Goal: Find specific page/section: Find specific page/section

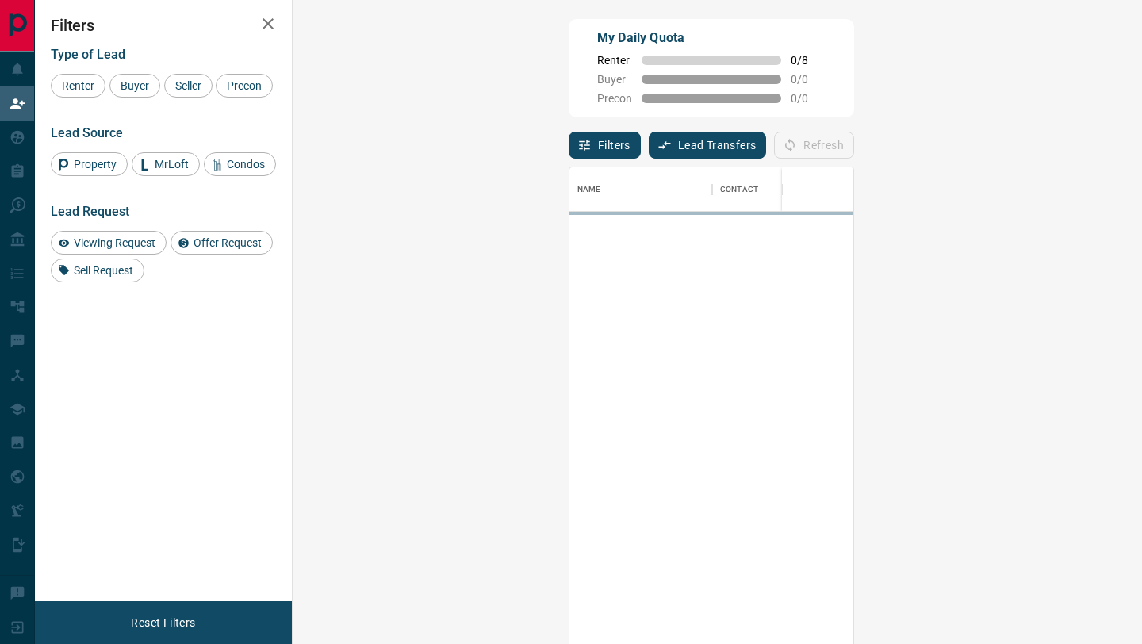
scroll to position [489, 815]
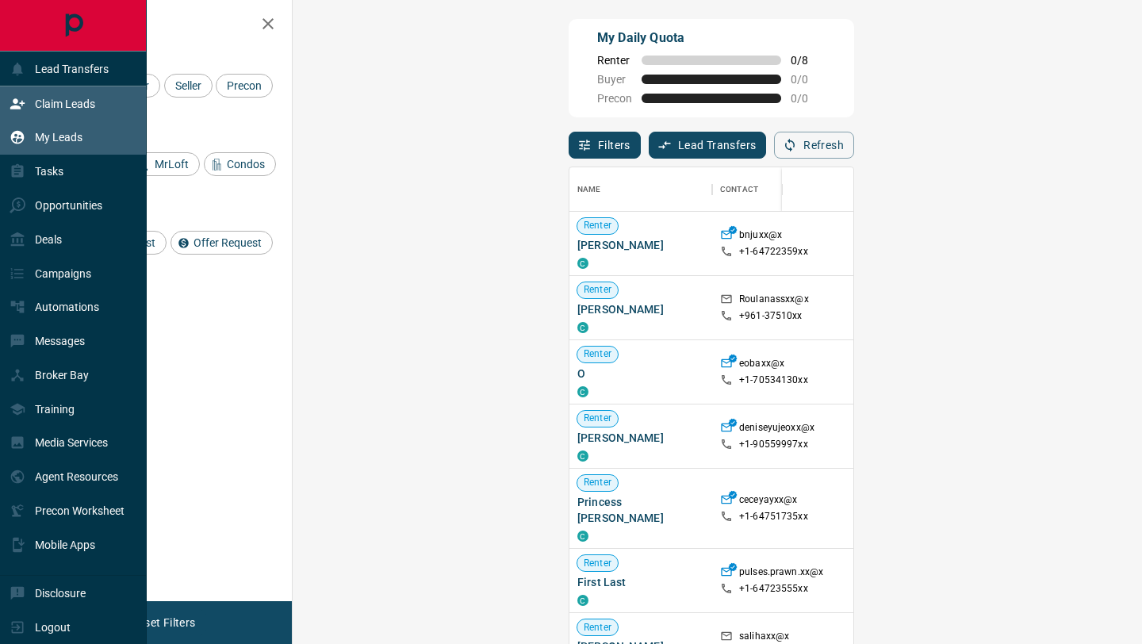
click at [86, 124] on div "My Leads" at bounding box center [73, 138] width 147 height 34
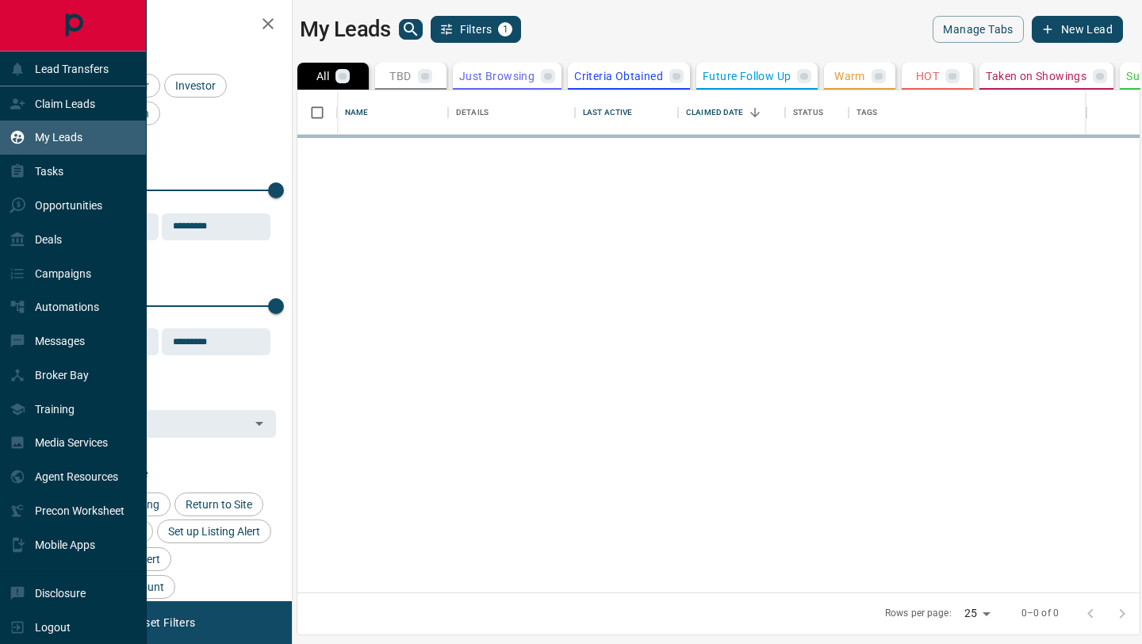
scroll to position [502, 842]
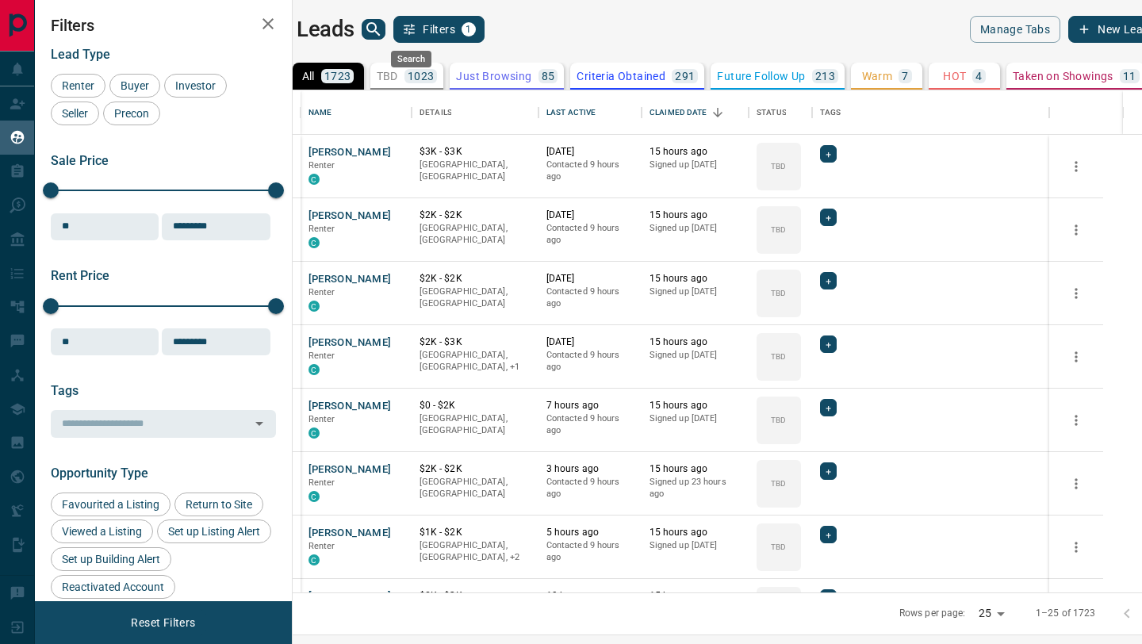
click at [380, 29] on icon "search button" at bounding box center [372, 28] width 13 height 13
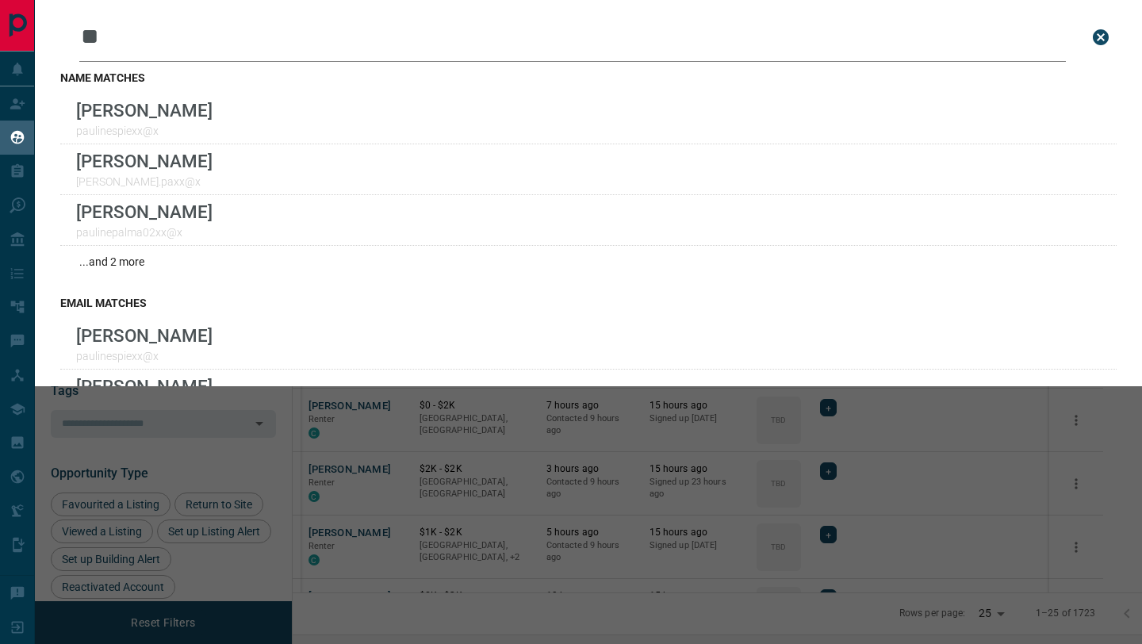
type input "*"
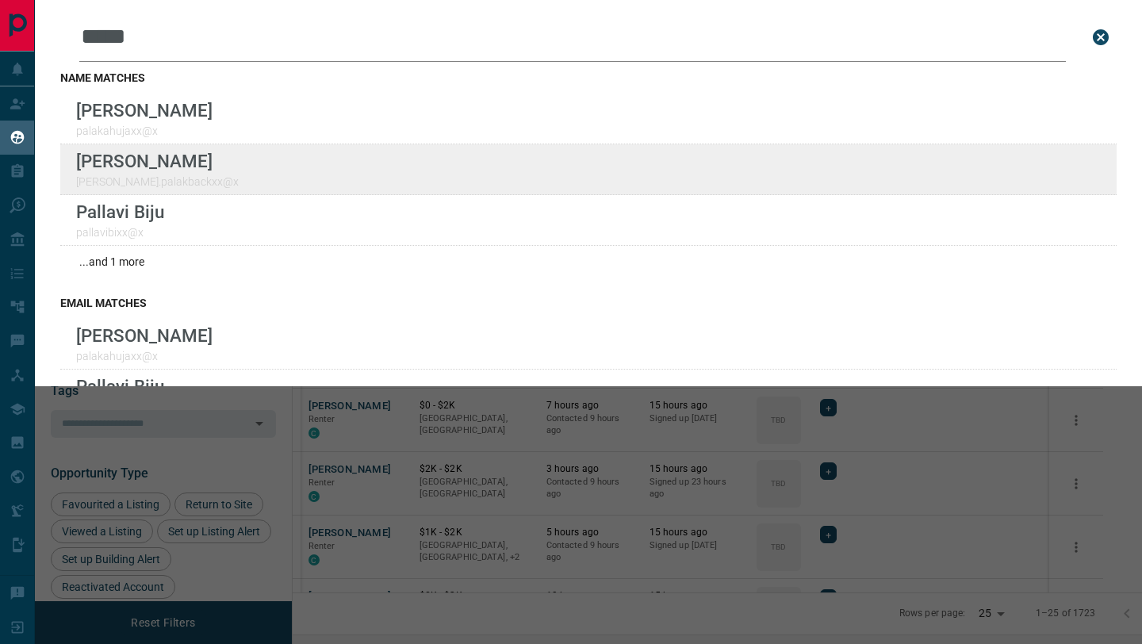
type input "*****"
click at [0, 0] on div "Lead Transfers Claim Leads My Leads Tasks Opportunities Deals Campaigns Automat…" at bounding box center [571, 312] width 1142 height 624
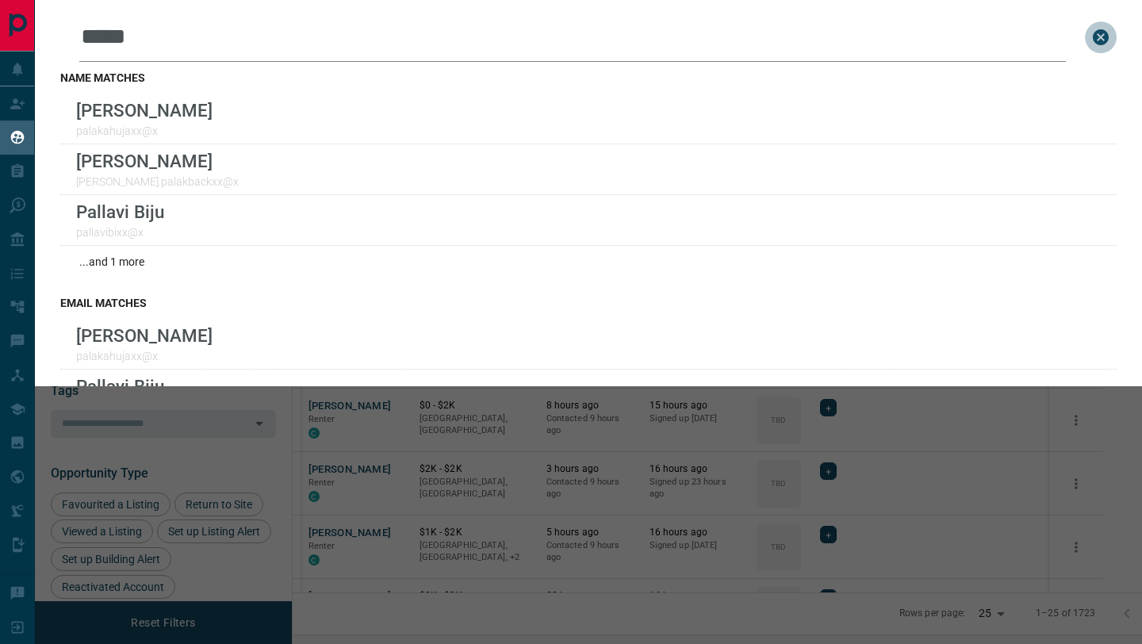
click at [1101, 32] on icon "close search bar" at bounding box center [1101, 37] width 16 height 16
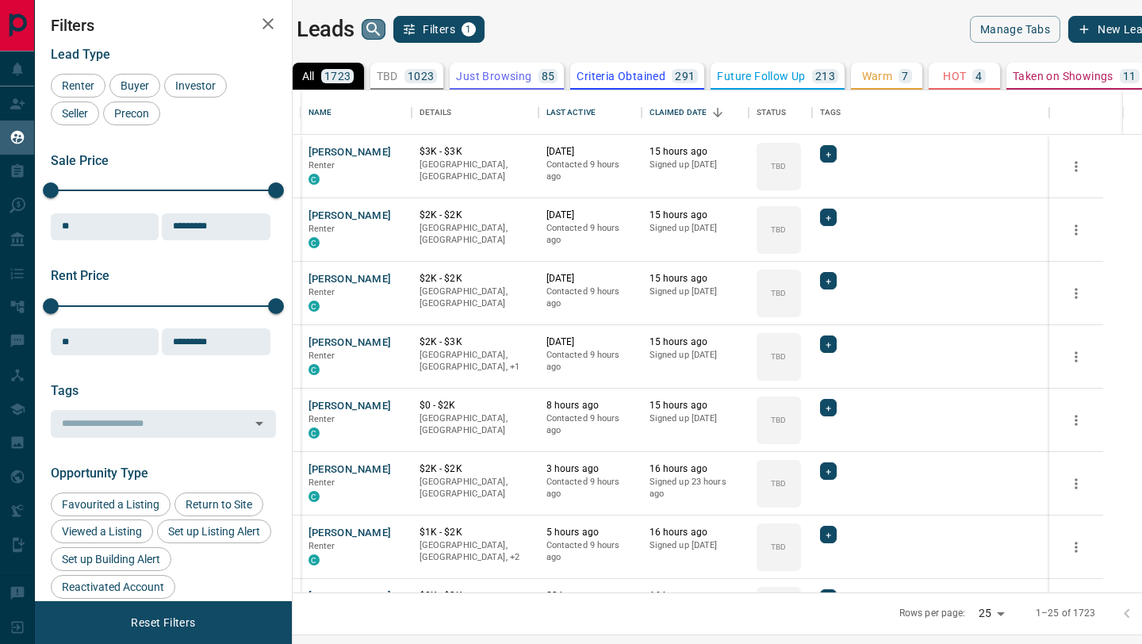
click at [383, 29] on icon "search button" at bounding box center [373, 29] width 19 height 19
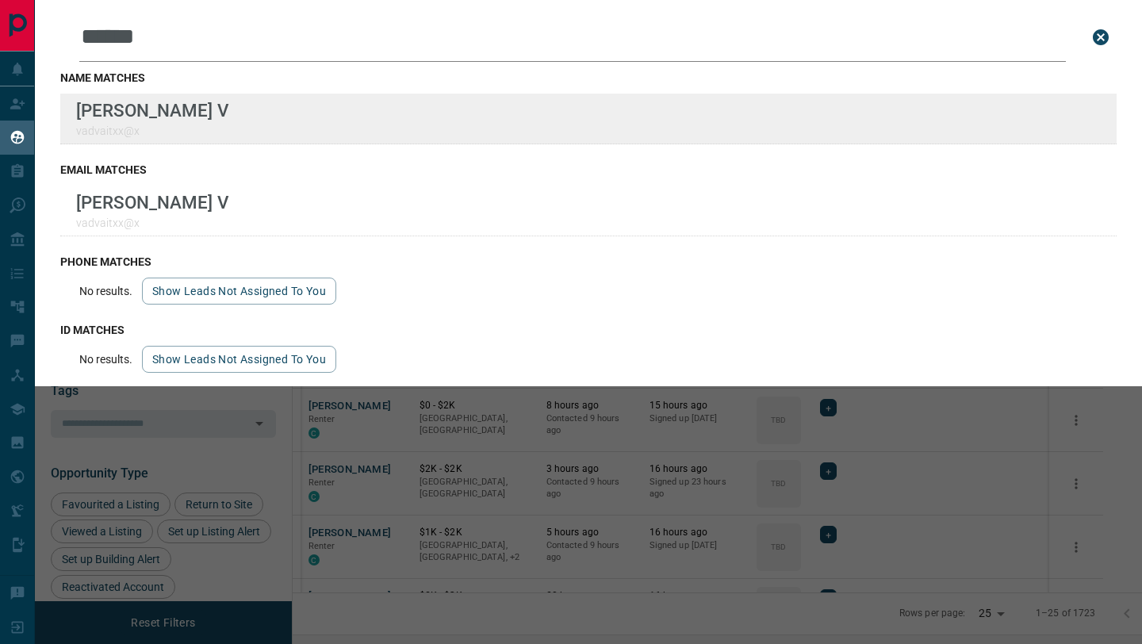
type input "******"
click at [0, 0] on div "Lead Transfers Claim Leads My Leads Tasks Opportunities Deals Campaigns Automat…" at bounding box center [571, 312] width 1142 height 624
